Goal: Find specific page/section: Find specific page/section

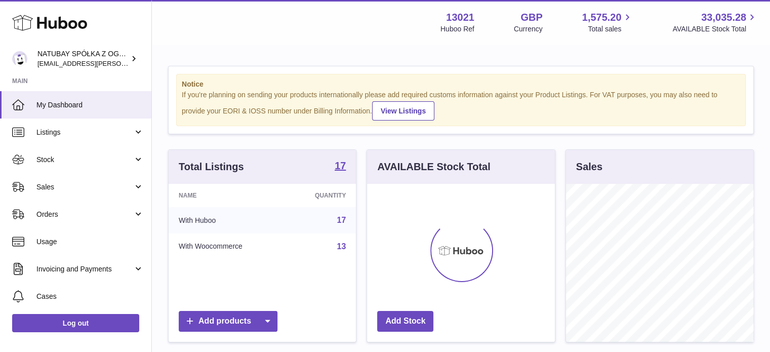
scroll to position [158, 188]
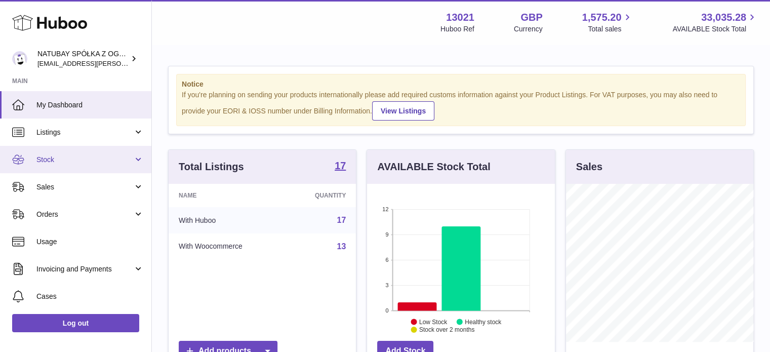
click at [53, 161] on span "Stock" at bounding box center [84, 160] width 97 height 10
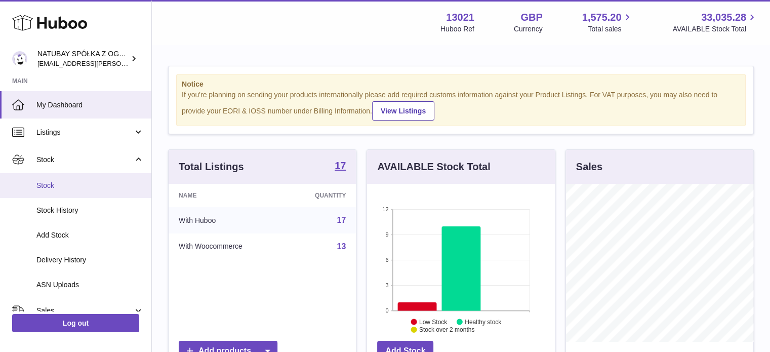
click at [52, 181] on span "Stock" at bounding box center [89, 186] width 107 height 10
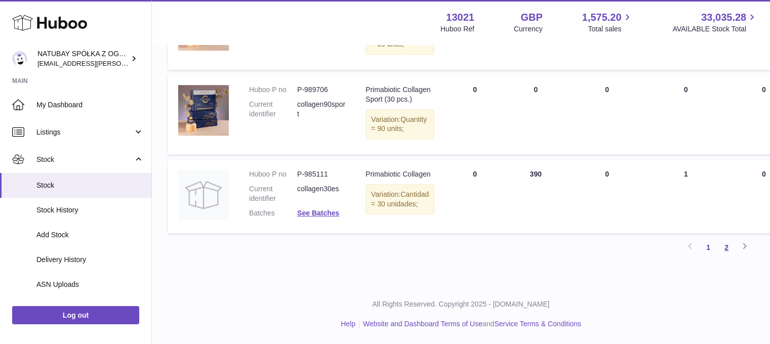
click at [732, 247] on link "2" at bounding box center [726, 247] width 18 height 18
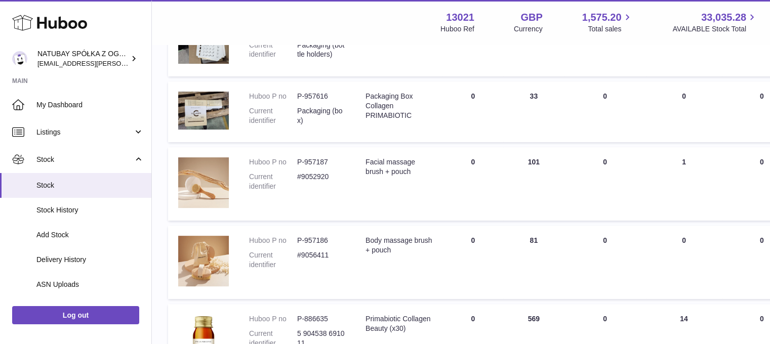
scroll to position [147, 0]
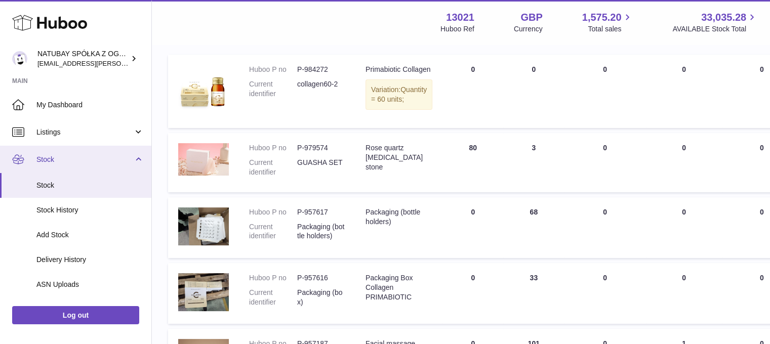
drag, startPoint x: 59, startPoint y: 158, endPoint x: 56, endPoint y: 165, distance: 7.5
click at [59, 158] on span "Stock" at bounding box center [84, 160] width 97 height 10
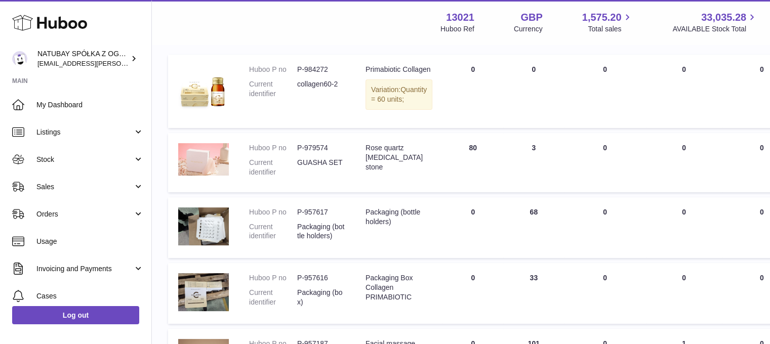
click at [50, 178] on link "Sales" at bounding box center [75, 186] width 151 height 27
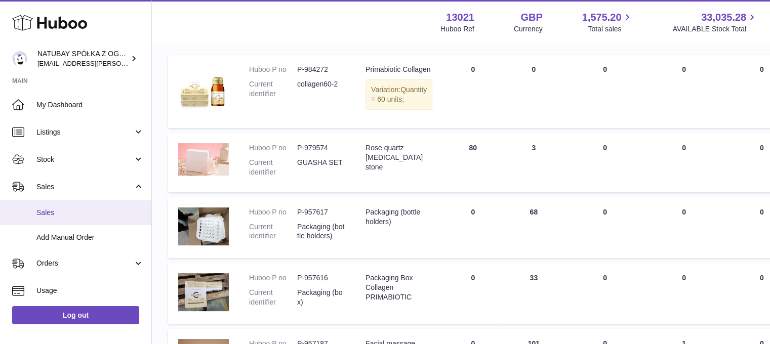
click at [45, 205] on link "Sales" at bounding box center [75, 212] width 151 height 25
